Goal: Transaction & Acquisition: Book appointment/travel/reservation

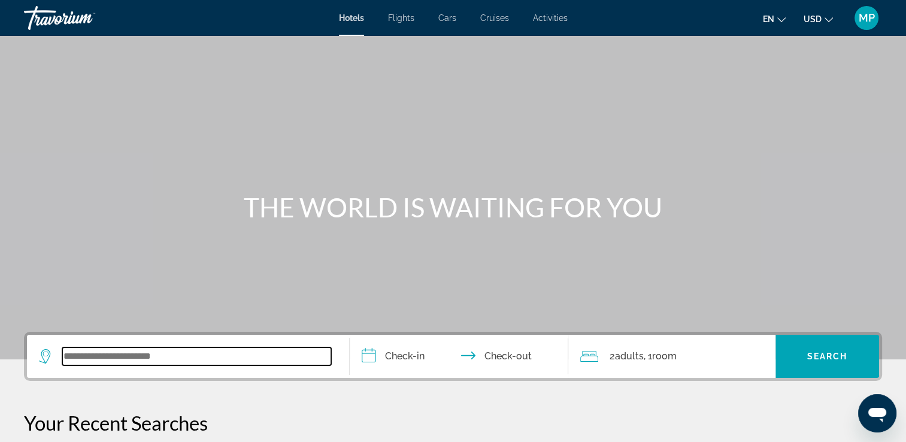
click at [97, 355] on input "Search widget" at bounding box center [196, 356] width 269 height 18
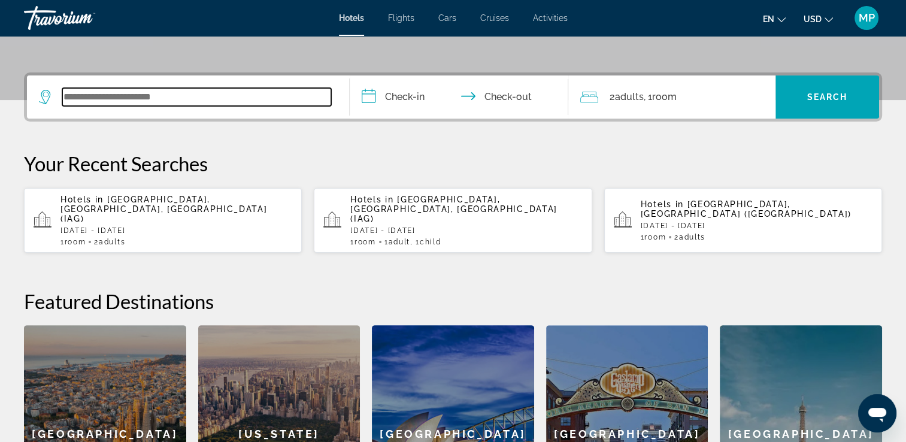
scroll to position [292, 0]
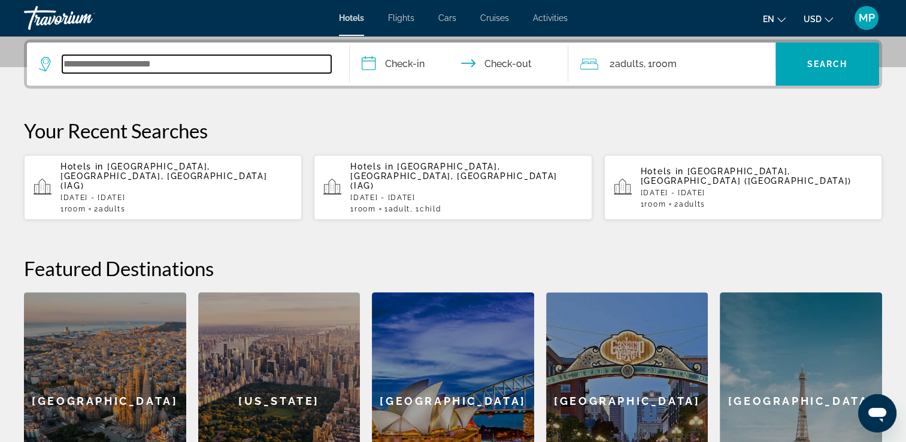
click at [197, 72] on input "Search widget" at bounding box center [196, 64] width 269 height 18
type input "***"
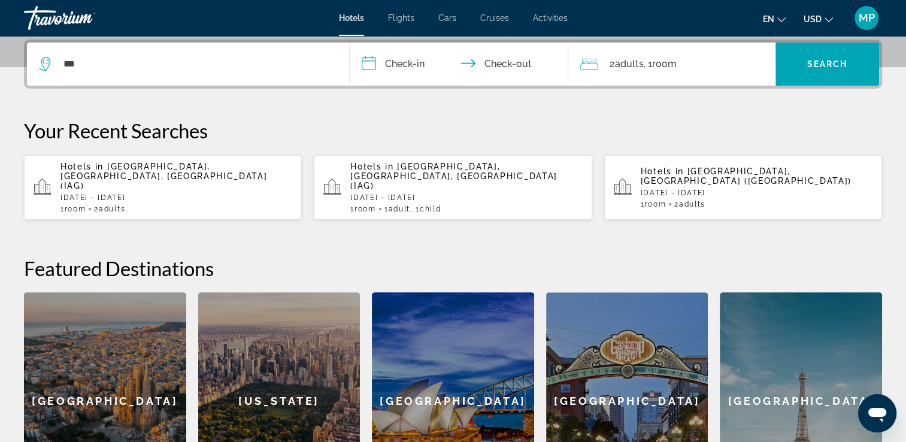
click at [243, 171] on div "Hotels in [GEOGRAPHIC_DATA], [GEOGRAPHIC_DATA], [GEOGRAPHIC_DATA] ([GEOGRAPHIC_…" at bounding box center [176, 187] width 232 height 51
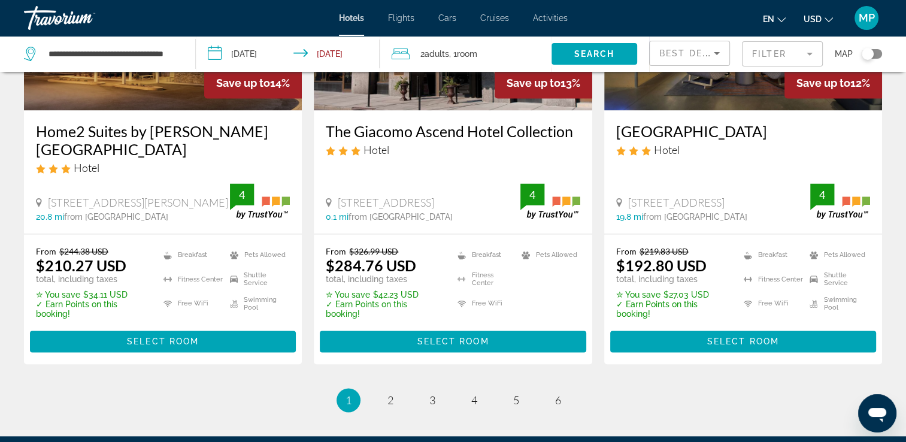
scroll to position [1605, 0]
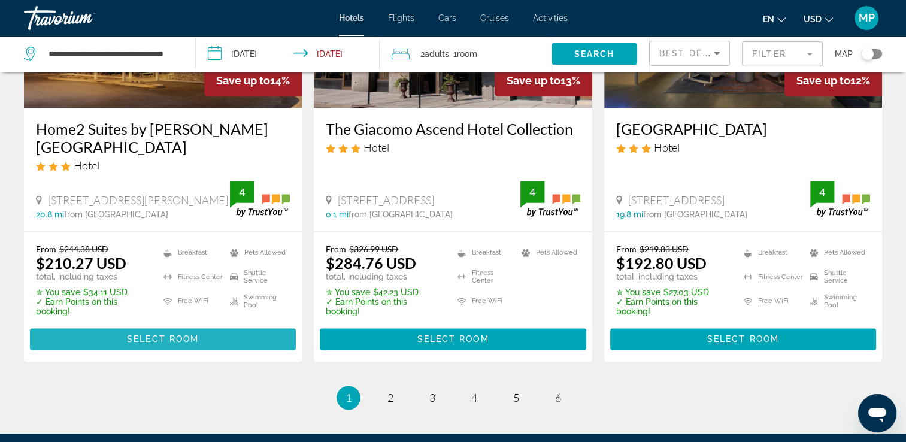
click at [153, 340] on span "Select Room" at bounding box center [163, 339] width 72 height 10
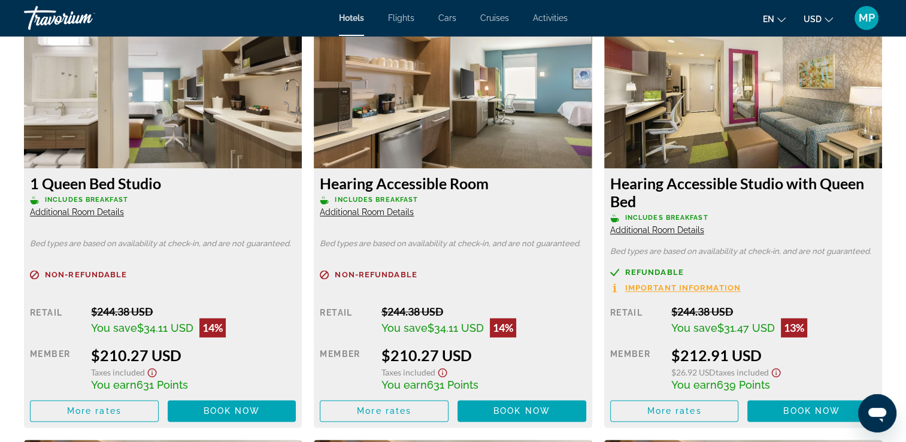
scroll to position [1701, 0]
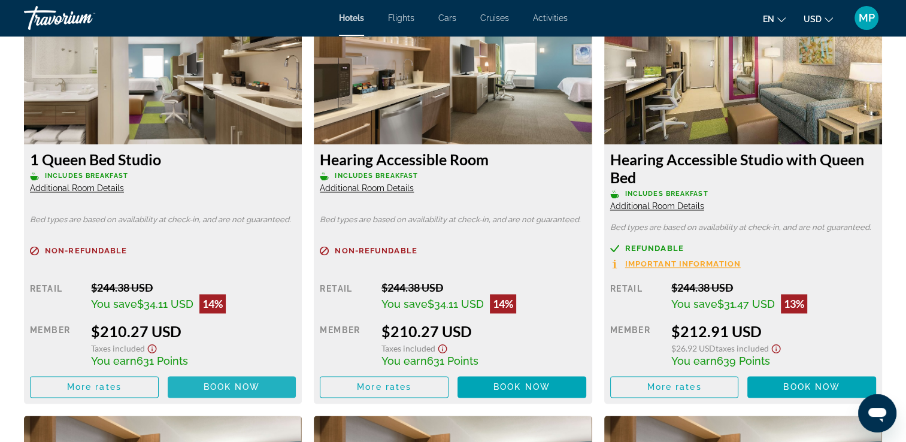
click at [224, 380] on span "Main content" at bounding box center [232, 386] width 129 height 29
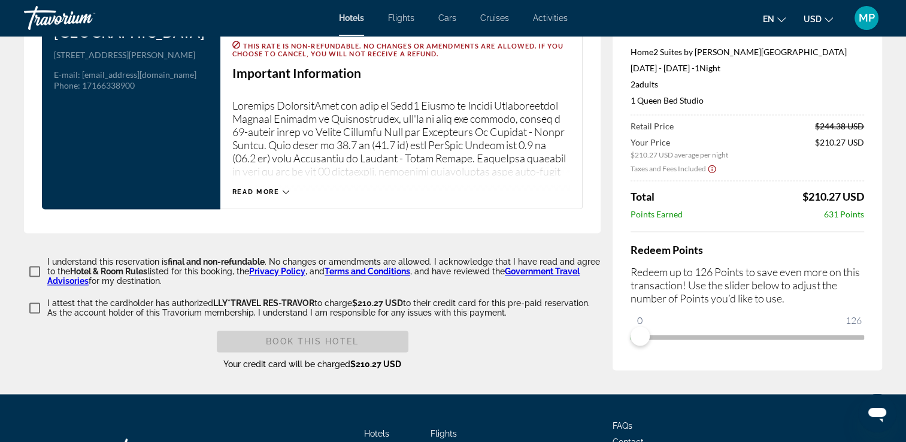
scroll to position [1610, 0]
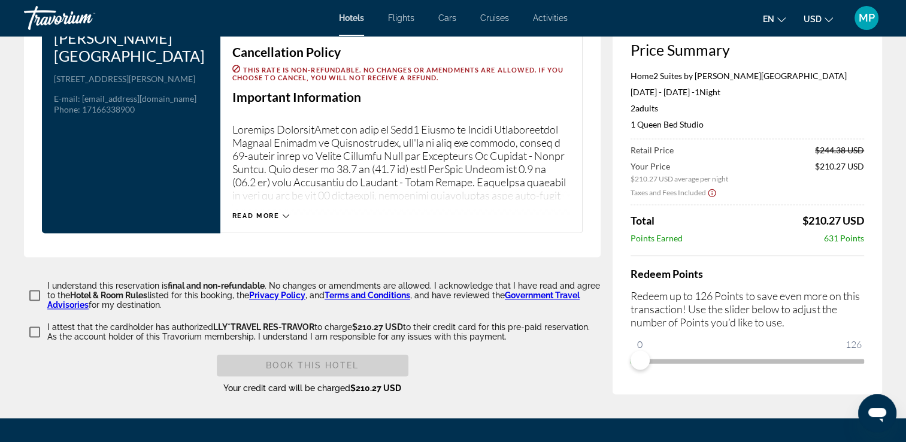
click at [285, 214] on icon "Main content" at bounding box center [286, 216] width 7 height 4
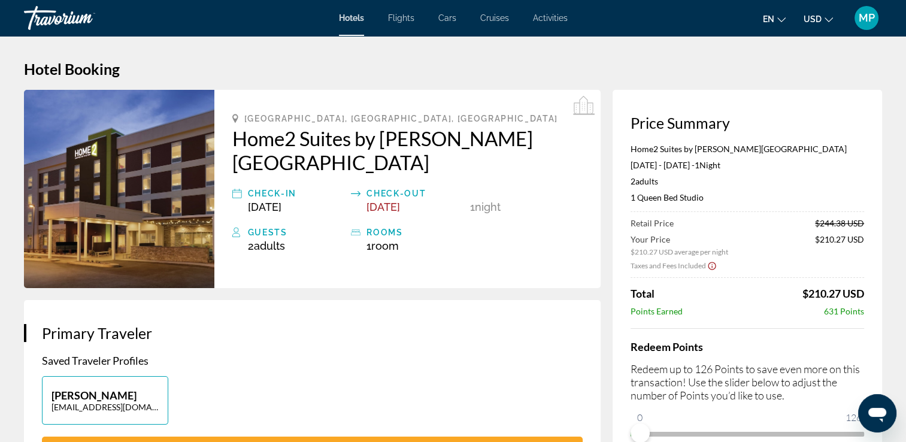
scroll to position [0, 0]
click at [365, 14] on li "Hotels" at bounding box center [357, 18] width 37 height 10
click at [408, 18] on span "Flights" at bounding box center [401, 18] width 26 height 10
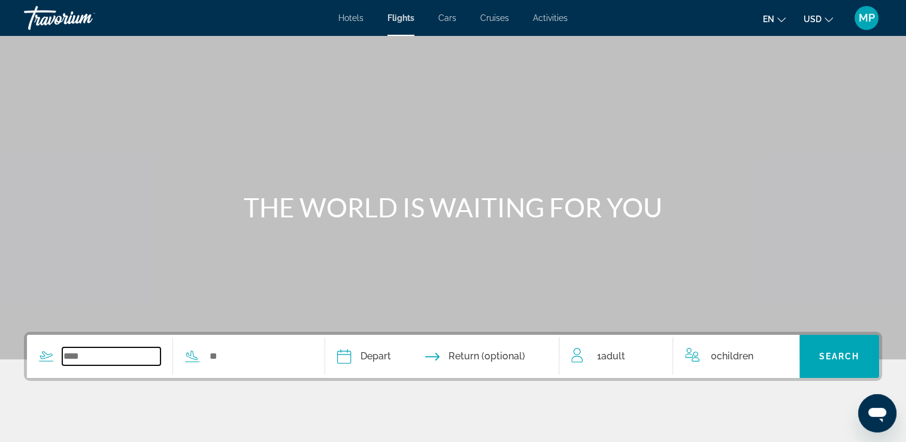
click at [97, 352] on input "Search widget" at bounding box center [111, 356] width 98 height 18
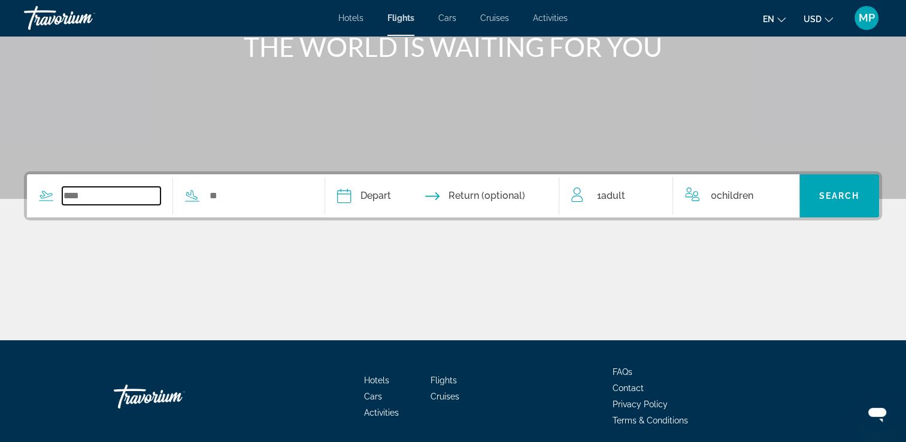
scroll to position [205, 0]
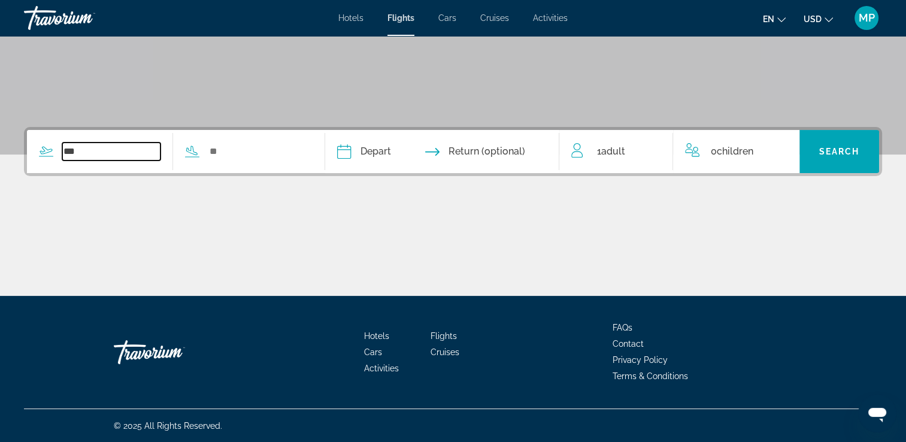
type input "**********"
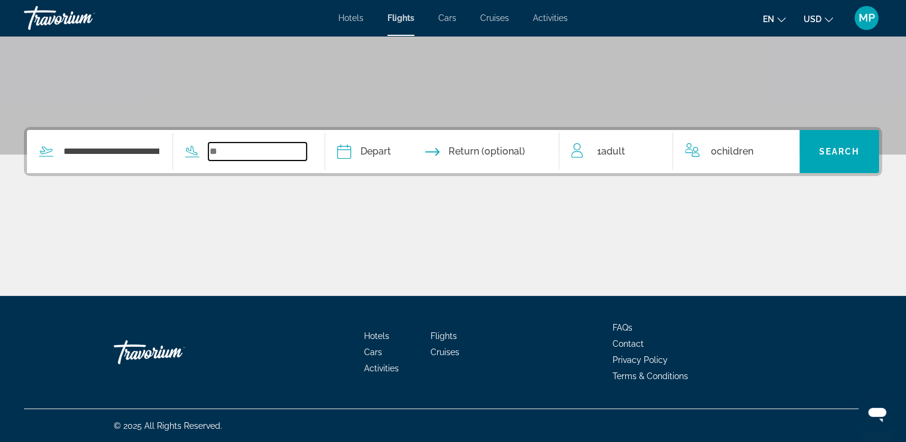
click at [237, 149] on input "Search widget" at bounding box center [257, 152] width 98 height 18
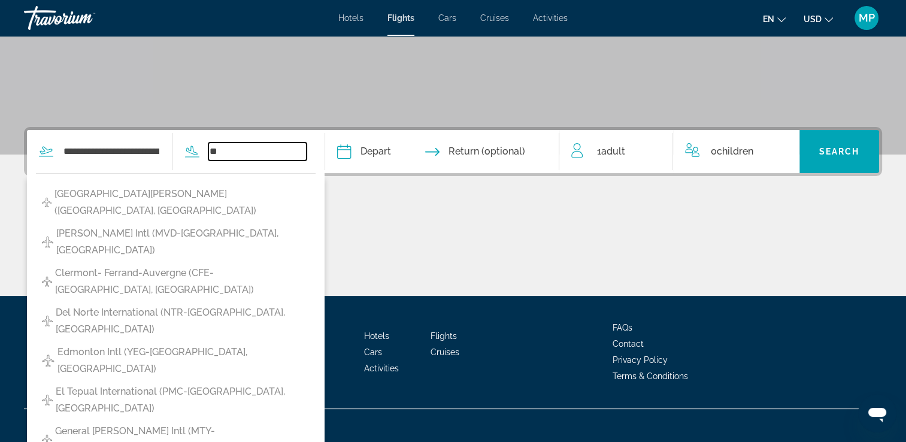
type input "*"
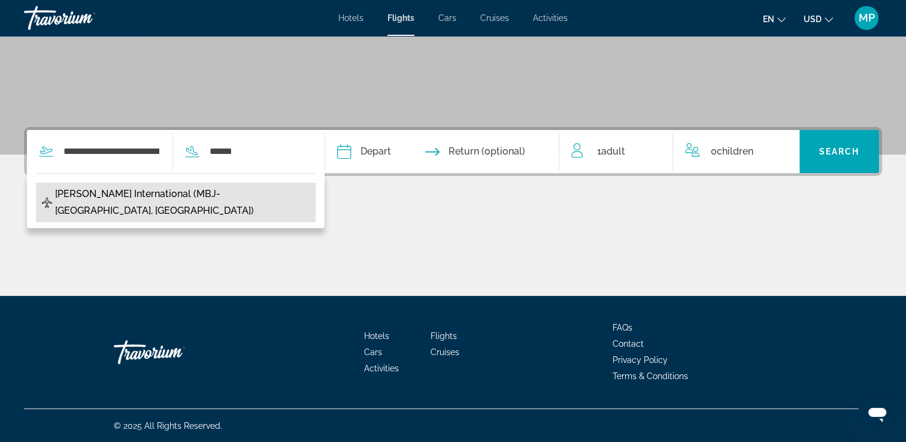
click at [240, 192] on span "[PERSON_NAME] International (MBJ-[GEOGRAPHIC_DATA], [GEOGRAPHIC_DATA])" at bounding box center [182, 203] width 254 height 34
type input "**********"
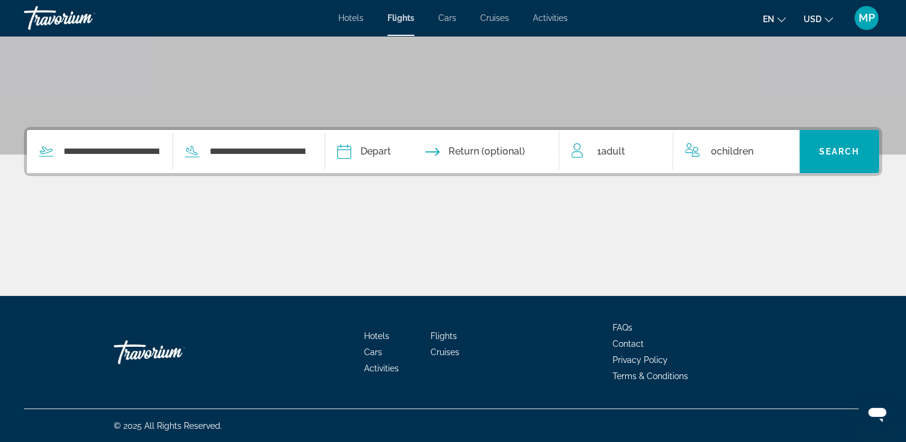
click at [369, 151] on input "Depart date" at bounding box center [392, 153] width 116 height 47
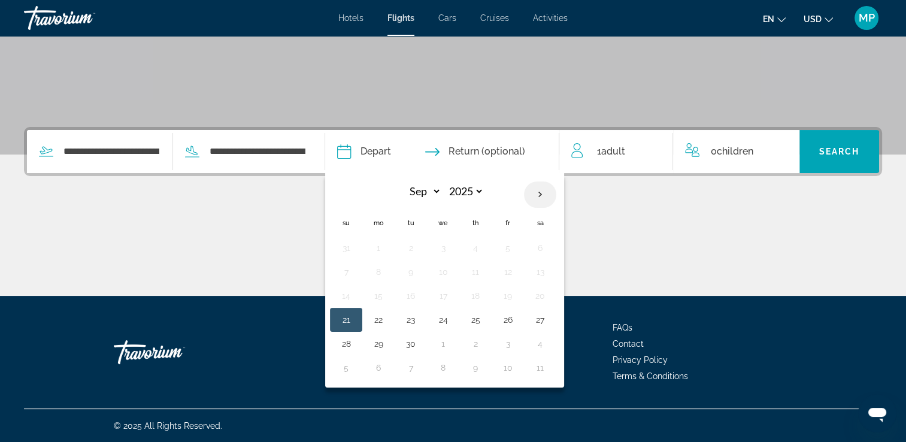
click at [556, 193] on th "Next month" at bounding box center [540, 194] width 32 height 26
select select "**"
click at [453, 346] on button "26" at bounding box center [443, 343] width 19 height 17
type input "**********"
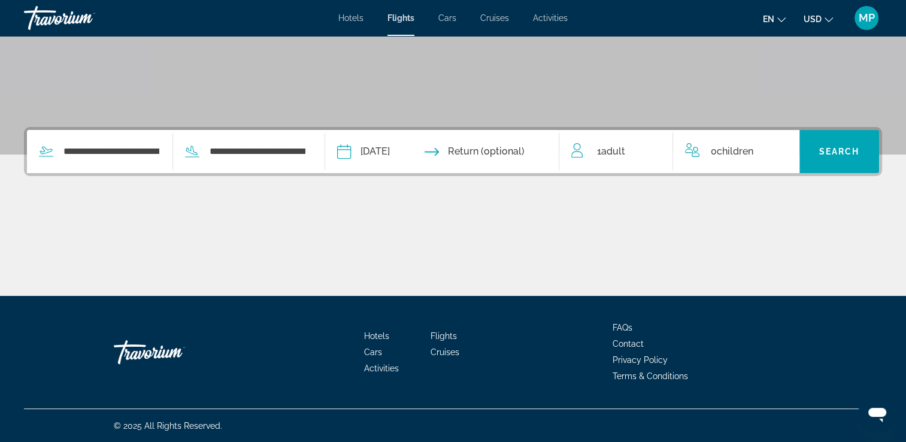
click at [515, 152] on input "Return date" at bounding box center [507, 153] width 116 height 47
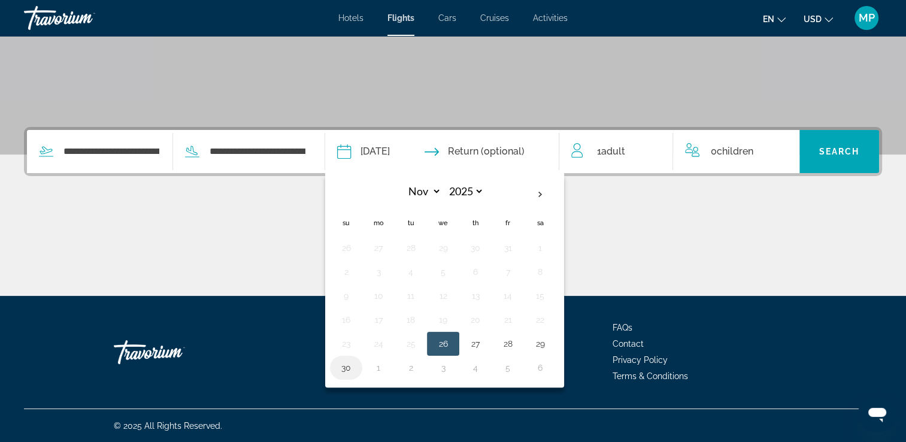
click at [356, 370] on button "30" at bounding box center [346, 367] width 19 height 17
type input "**********"
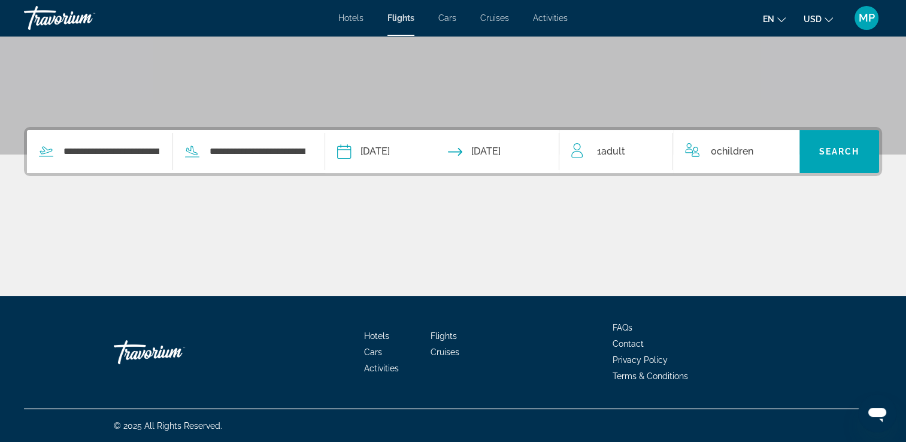
click at [616, 157] on span "1 Adult Adults" at bounding box center [610, 151] width 28 height 17
click at [664, 150] on div "1 Adult Adults" at bounding box center [621, 151] width 101 height 21
click at [652, 150] on icon "Increment adults" at bounding box center [655, 149] width 11 height 14
click at [779, 146] on icon "Increment children" at bounding box center [782, 149] width 11 height 14
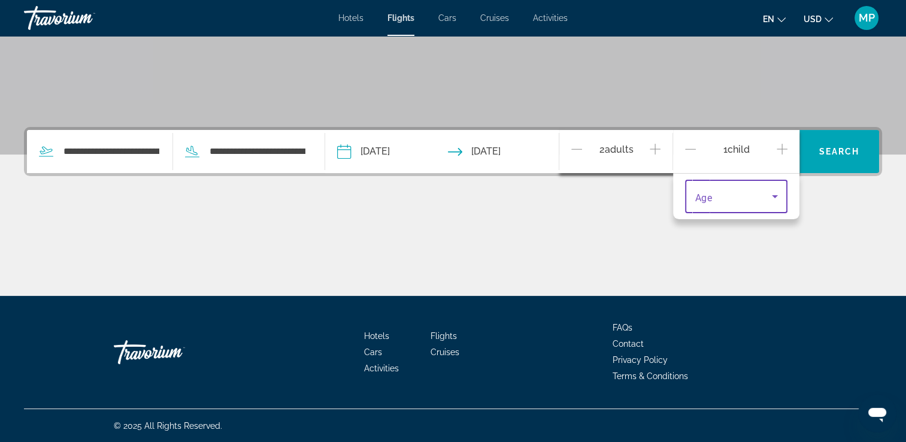
click at [773, 192] on icon "Travelers: 2 adults, 1 child" at bounding box center [775, 196] width 14 height 14
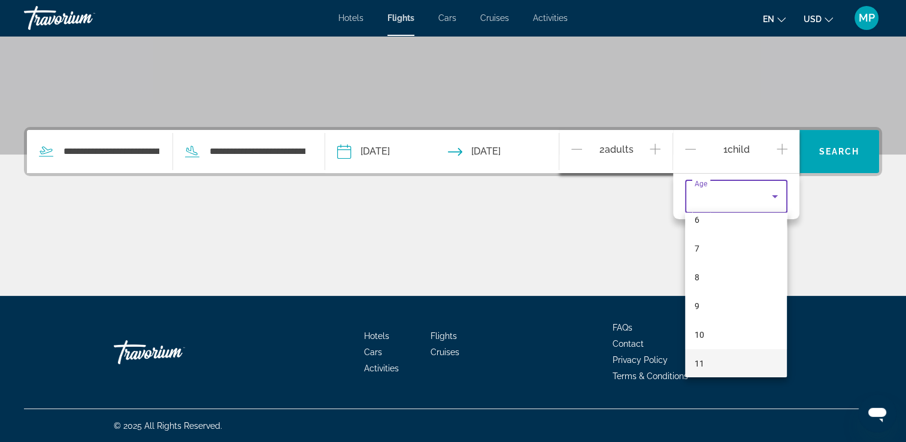
scroll to position [213, 0]
click at [726, 365] on mat-option "12" at bounding box center [736, 363] width 102 height 29
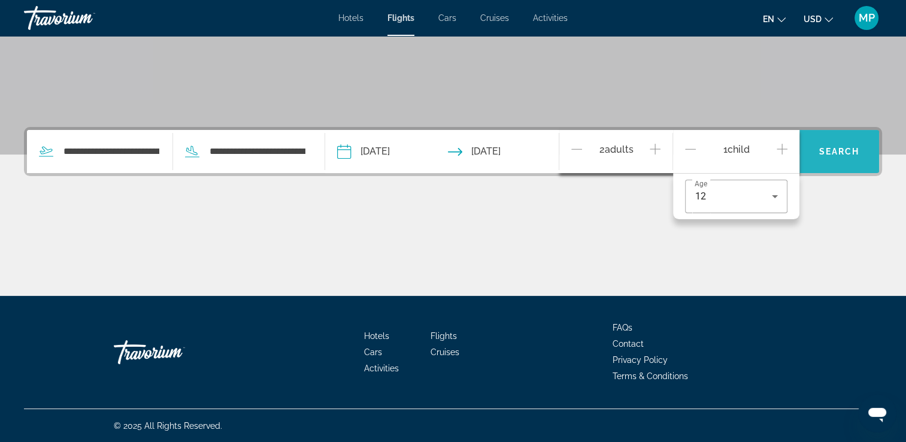
click at [824, 152] on span "Search" at bounding box center [839, 152] width 41 height 10
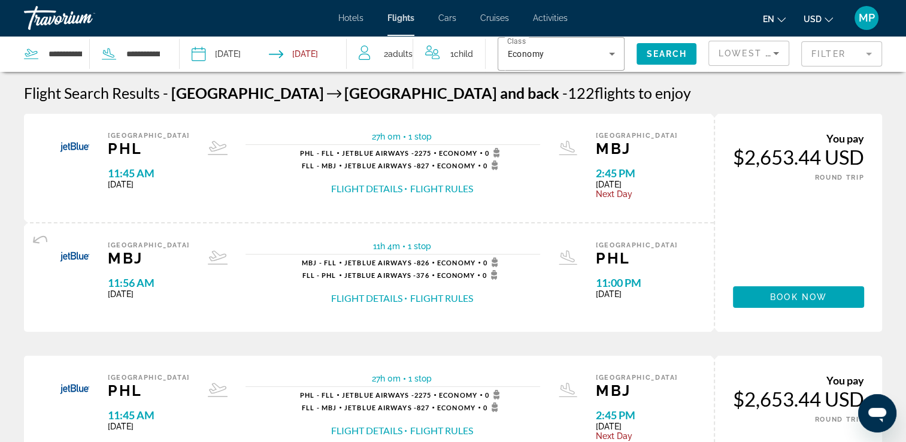
click at [316, 55] on input "Return date: Nov 30, 2025" at bounding box center [310, 56] width 83 height 40
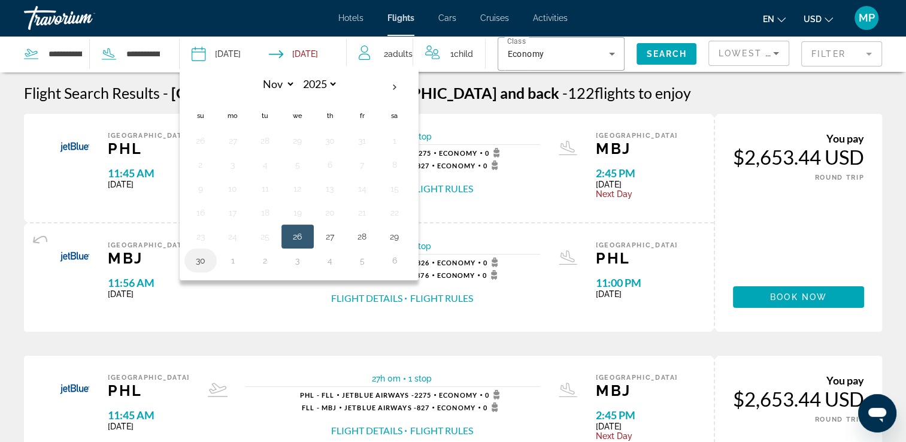
click at [208, 252] on button "30" at bounding box center [200, 260] width 19 height 17
type input "**********"
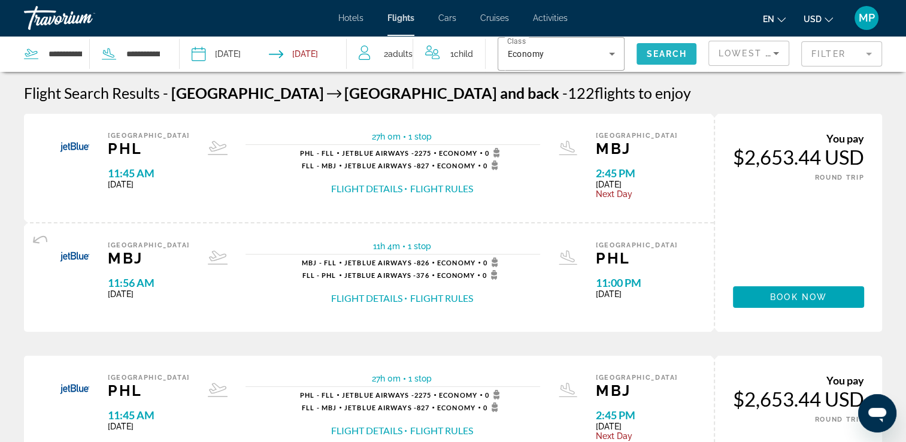
click at [669, 53] on span "Search" at bounding box center [666, 54] width 41 height 10
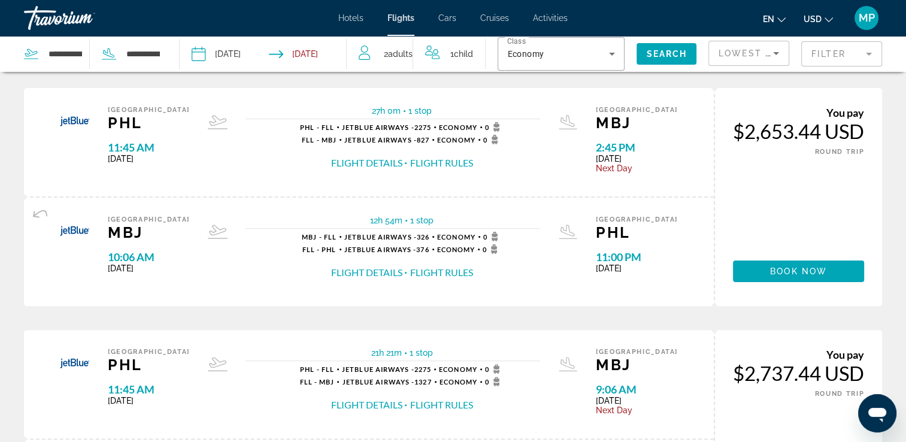
scroll to position [266, 0]
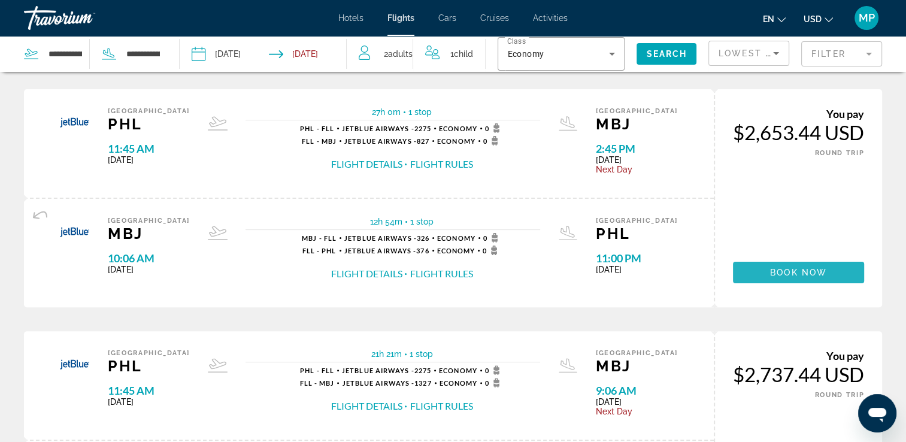
click at [800, 274] on span "Book now" at bounding box center [798, 273] width 57 height 10
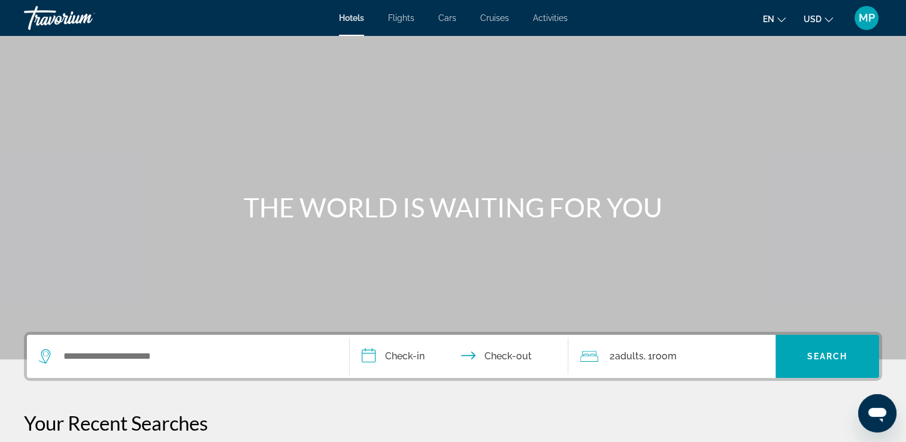
click at [398, 20] on span "Flights" at bounding box center [401, 18] width 26 height 10
